Goal: Obtain resource: Download file/media

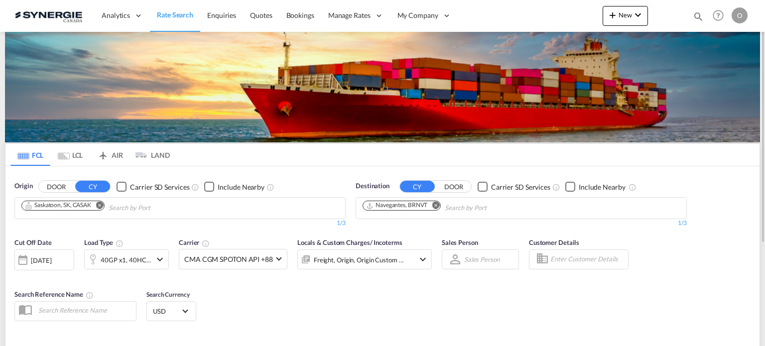
click at [704, 16] on div "Bookings Quotes Enquiries Help Resources Product Release O My Profile Logout" at bounding box center [718, 15] width 63 height 31
click at [694, 16] on md-icon "icon-magnify" at bounding box center [698, 16] width 11 height 11
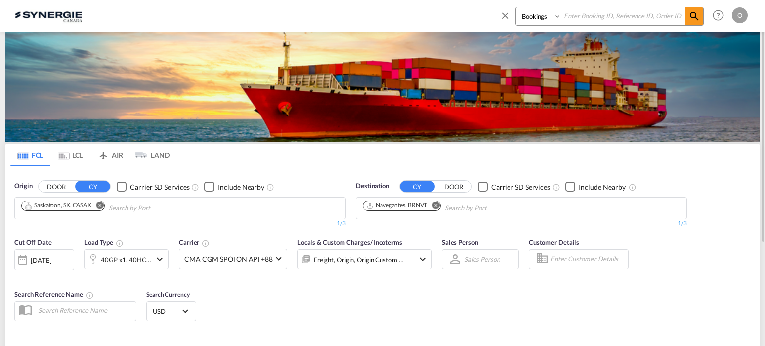
click at [527, 19] on select "Bookings Quotes Enquiries" at bounding box center [539, 16] width 47 height 18
select select "Quotes"
click at [516, 7] on select "Bookings Quotes Enquiries" at bounding box center [539, 16] width 47 height 18
paste input "SYC000007515"
type input "SYC000007515"
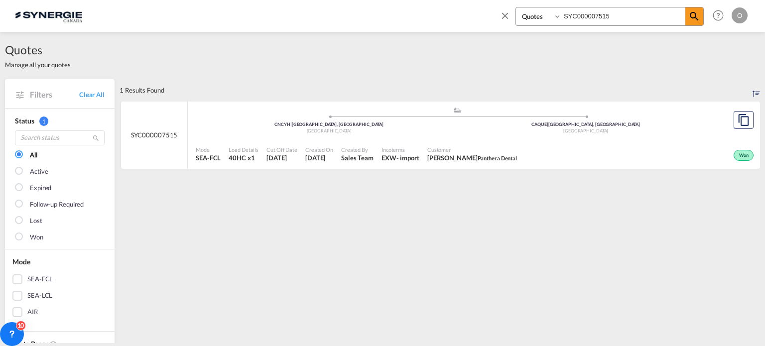
click at [553, 135] on div ".a{fill:#aaa8ad;} .a{fill:#aaa8ad;} CNCYH | [GEOGRAPHIC_DATA], [GEOGRAPHIC_DATA…" at bounding box center [457, 122] width 523 height 30
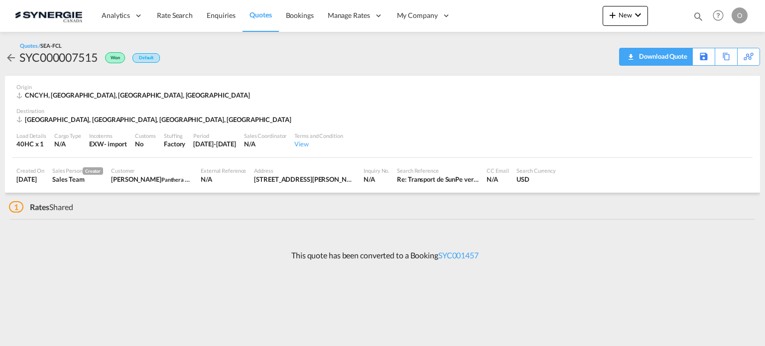
click at [681, 58] on div "Download Quote" at bounding box center [661, 56] width 51 height 16
